Goal: Information Seeking & Learning: Learn about a topic

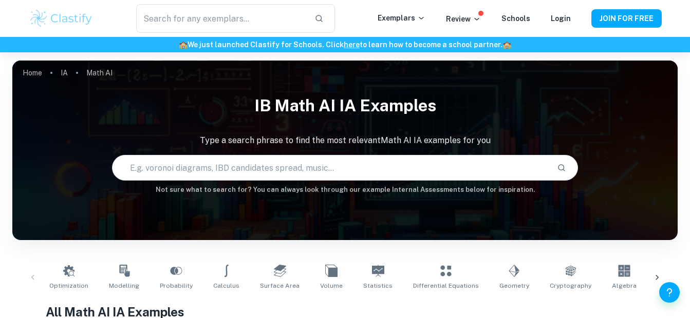
click at [495, 261] on link "Geometry" at bounding box center [514, 278] width 38 height 34
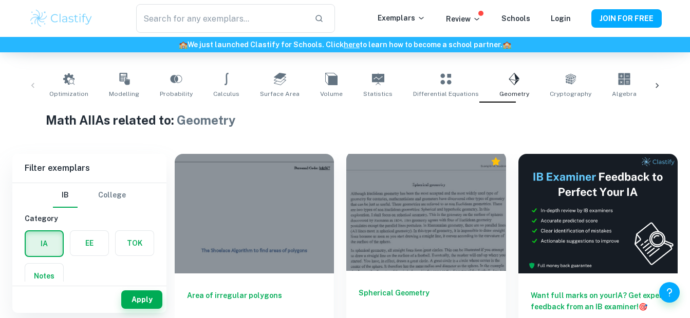
scroll to position [192, 0]
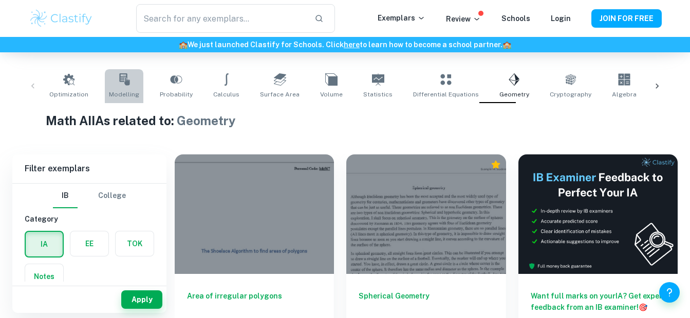
click at [129, 88] on link "Modelling" at bounding box center [124, 86] width 39 height 34
type input "Modelling"
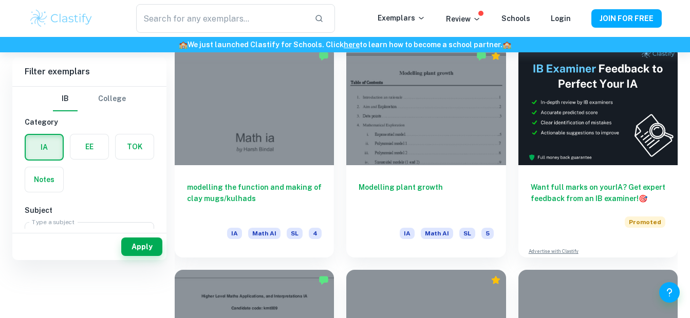
scroll to position [66, 0]
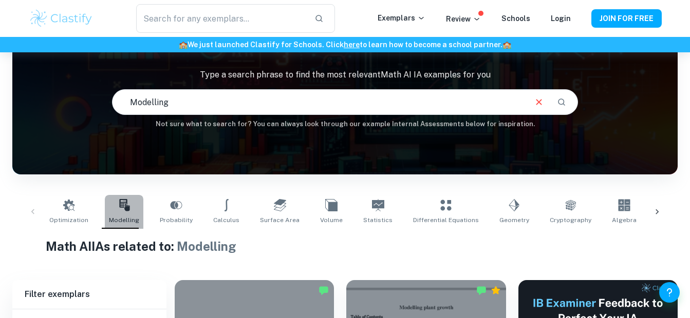
click at [118, 202] on icon at bounding box center [124, 205] width 12 height 12
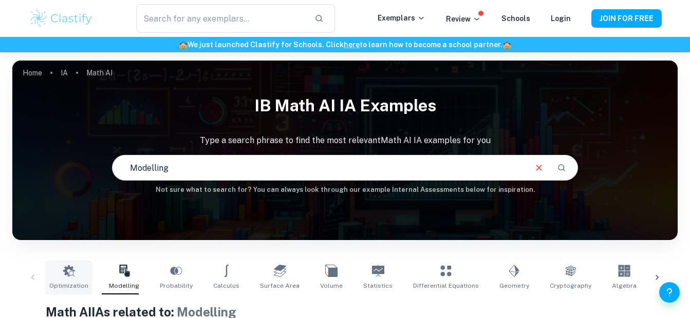
scroll to position [128, 0]
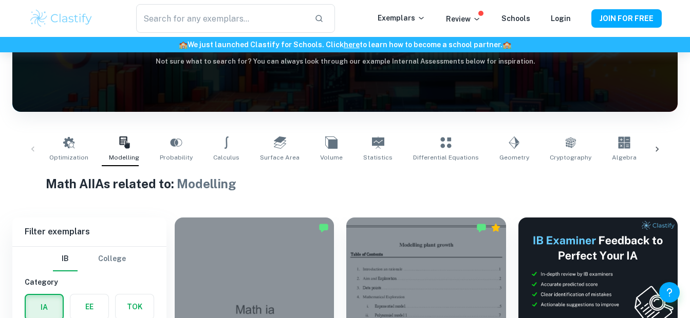
click at [32, 147] on div "Optimization Modelling Probability Calculus Surface Area Volume Statistics Diff…" at bounding box center [345, 149] width 649 height 34
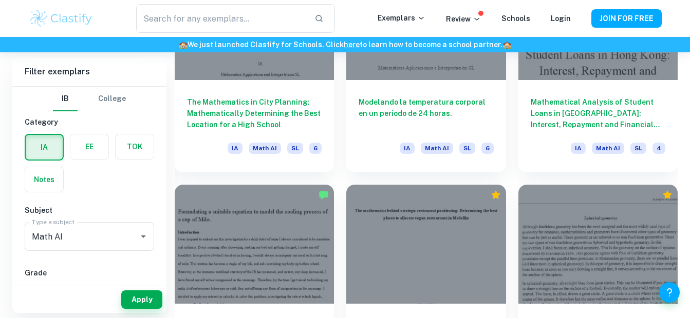
scroll to position [4647, 0]
click at [477, 13] on p "Review" at bounding box center [463, 18] width 35 height 11
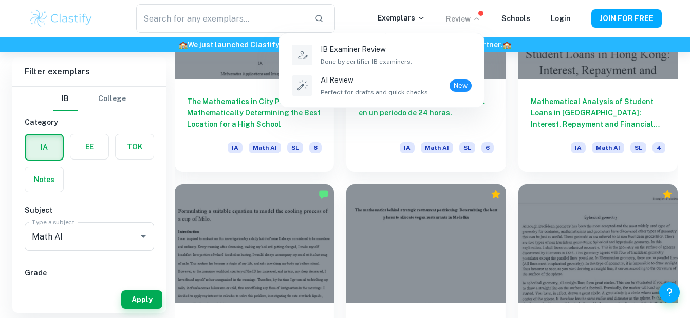
click at [477, 12] on div at bounding box center [345, 159] width 690 height 318
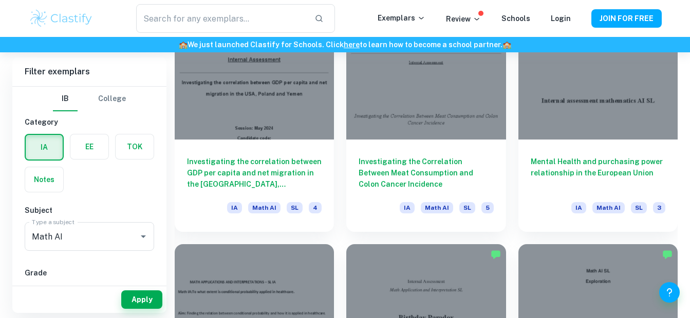
scroll to position [8398, 0]
type input "Geometry"
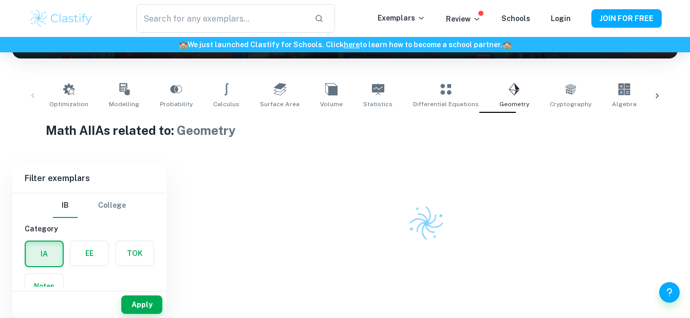
scroll to position [182, 0]
